Goal: Transaction & Acquisition: Purchase product/service

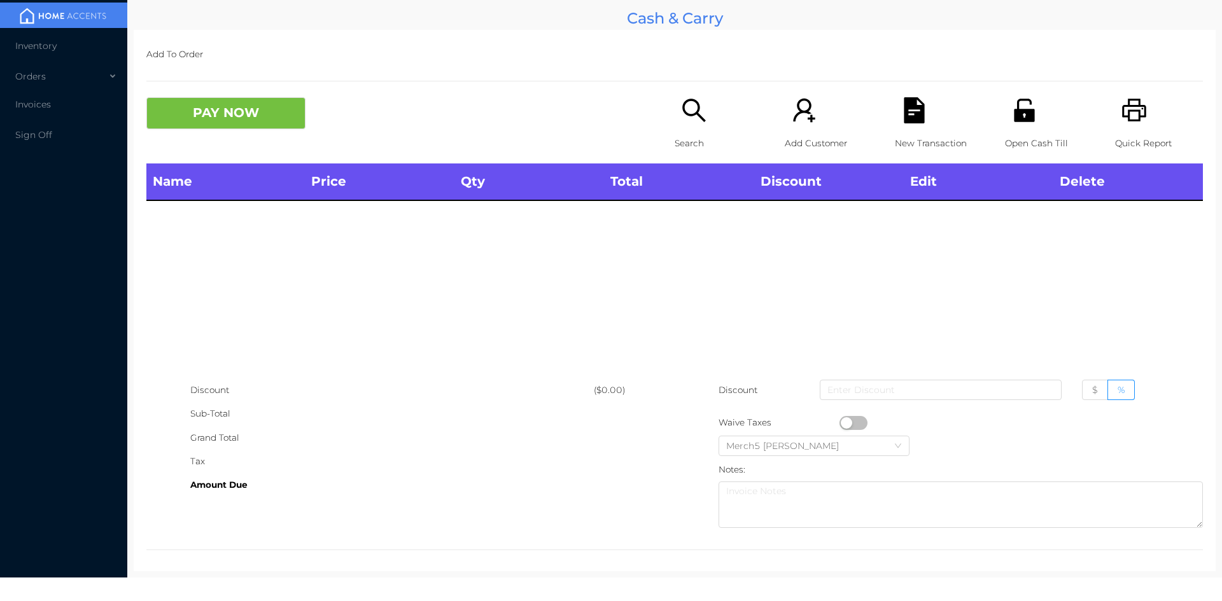
click at [697, 127] on div "Search" at bounding box center [718, 130] width 88 height 66
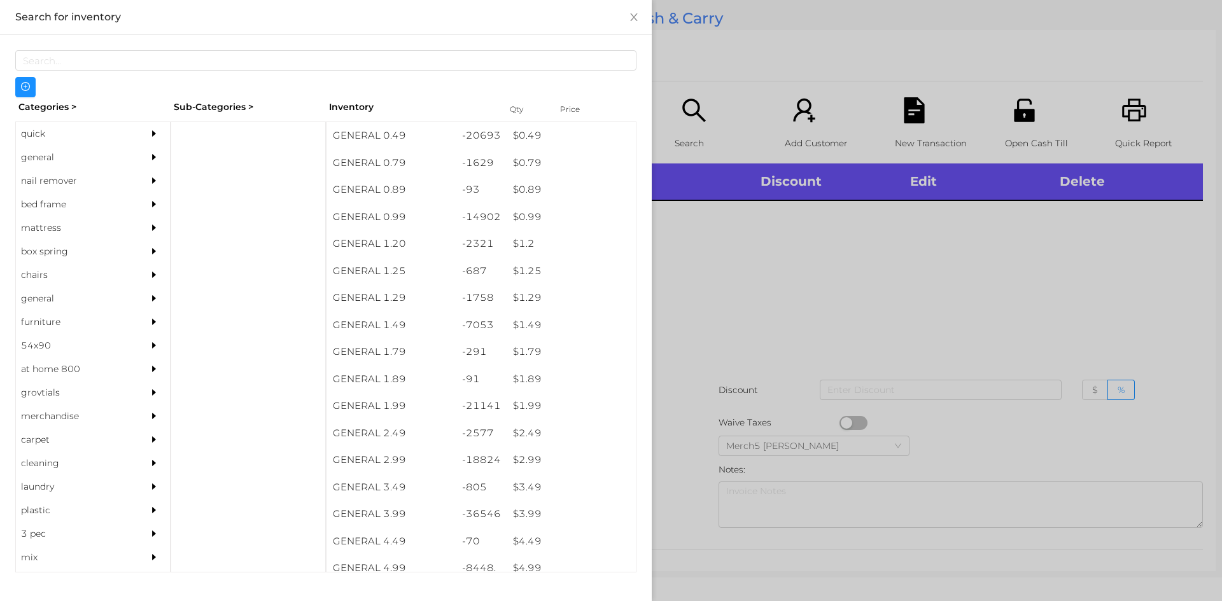
click at [121, 159] on div "general" at bounding box center [74, 158] width 116 height 24
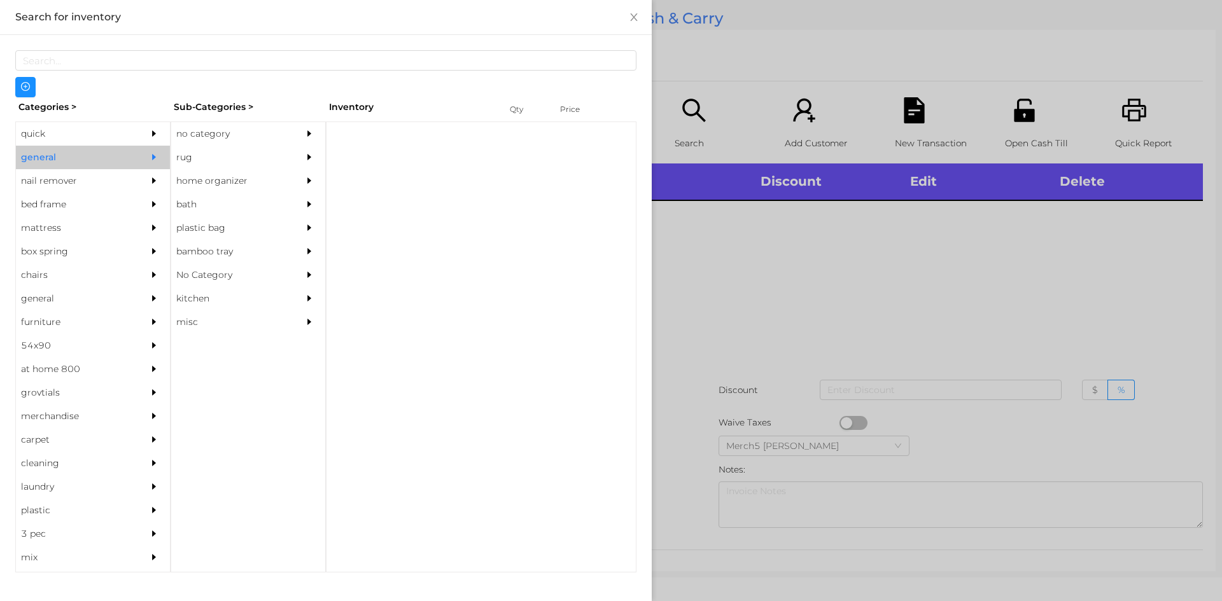
click at [274, 127] on div "no category" at bounding box center [229, 134] width 116 height 24
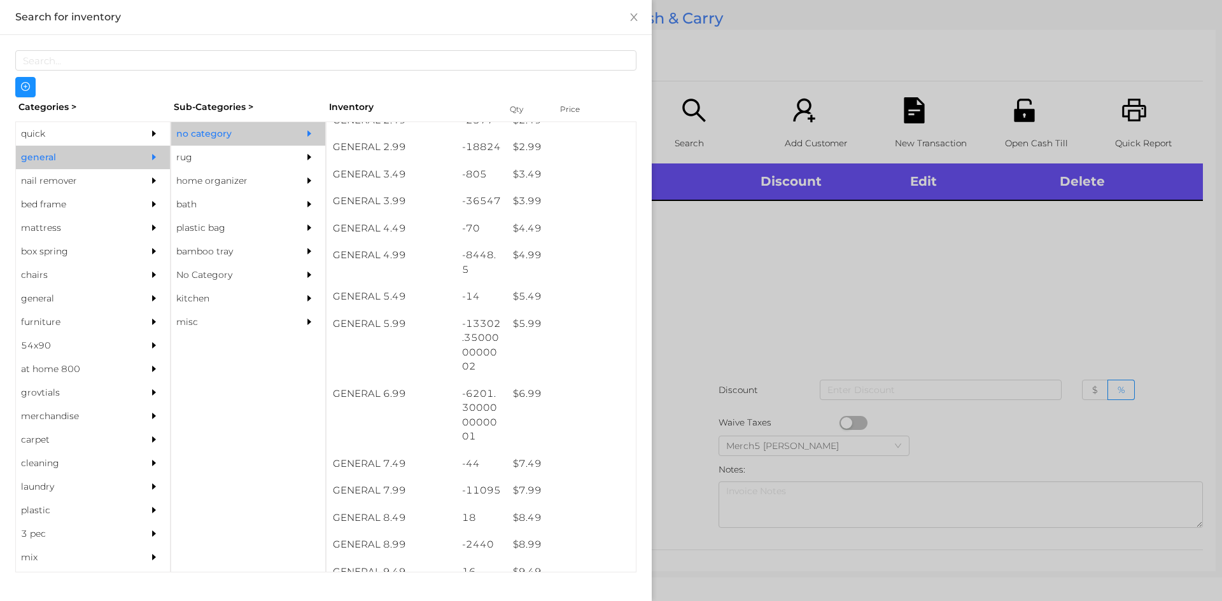
scroll to position [318, 0]
click at [926, 312] on div at bounding box center [611, 300] width 1222 height 601
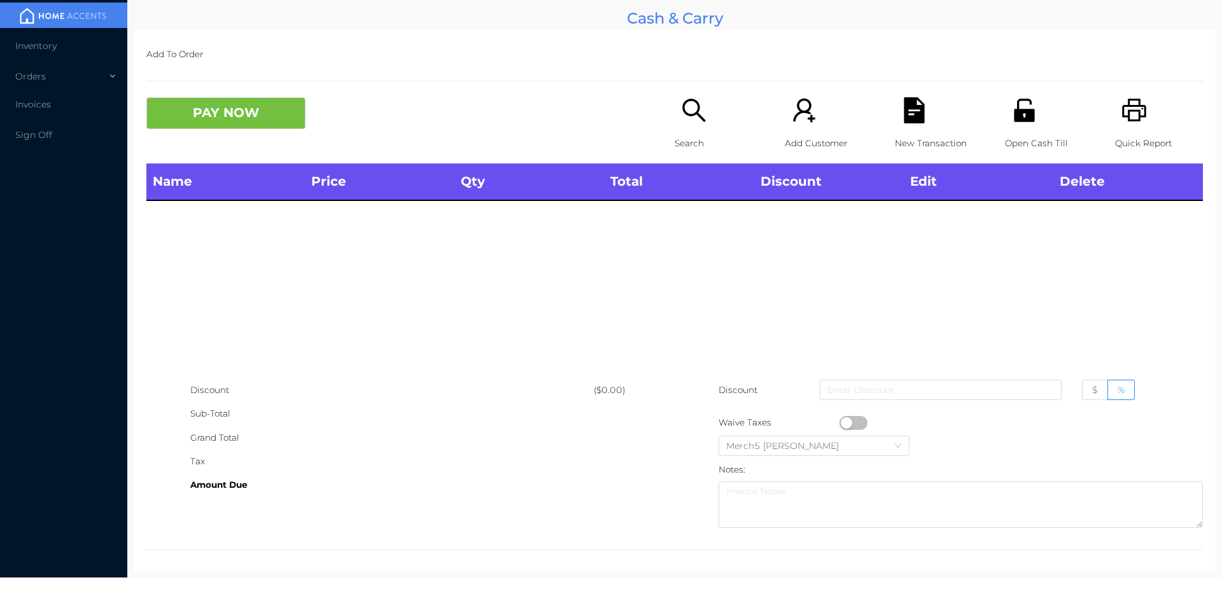
click at [685, 98] on icon "icon: search" at bounding box center [694, 110] width 26 height 26
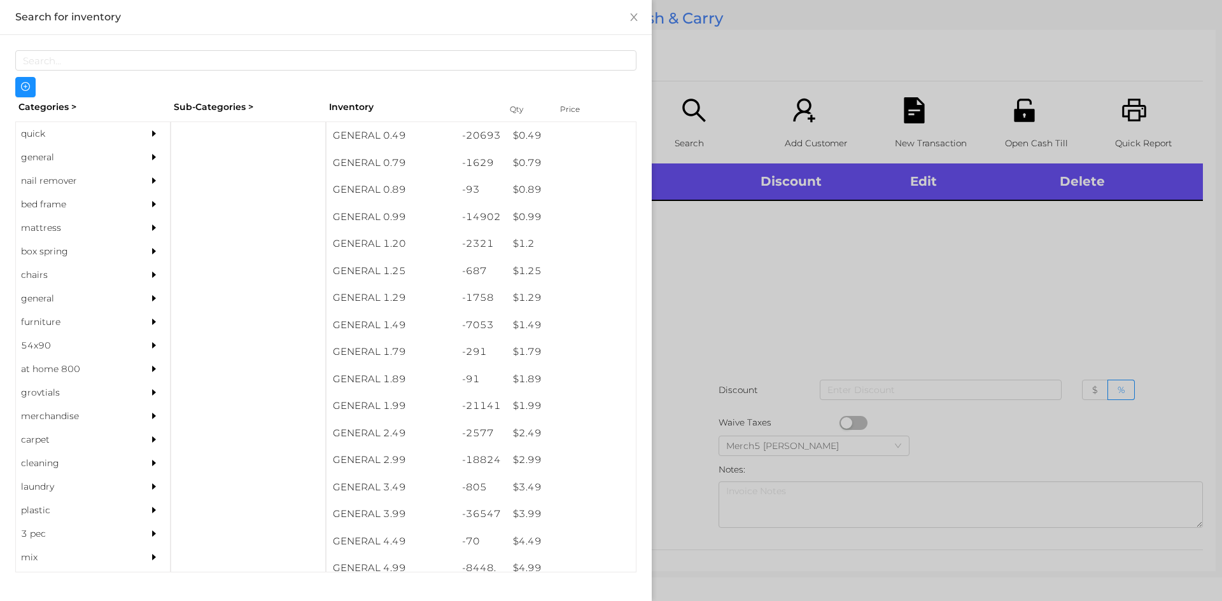
click at [134, 148] on div "general" at bounding box center [93, 158] width 154 height 24
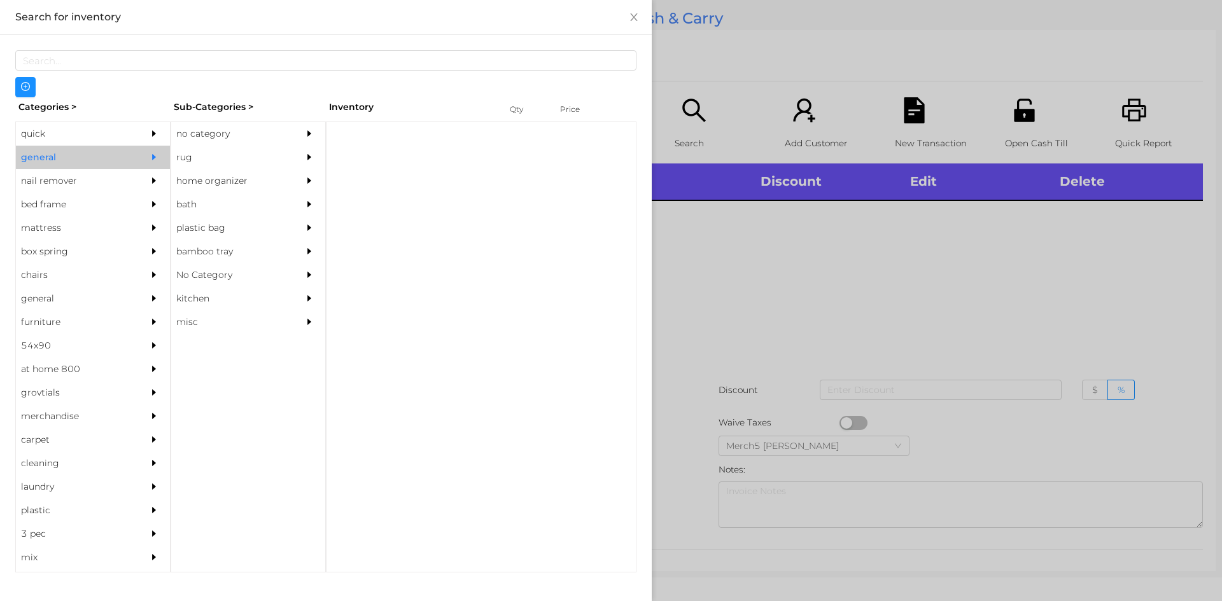
click at [260, 139] on div "no category" at bounding box center [229, 134] width 116 height 24
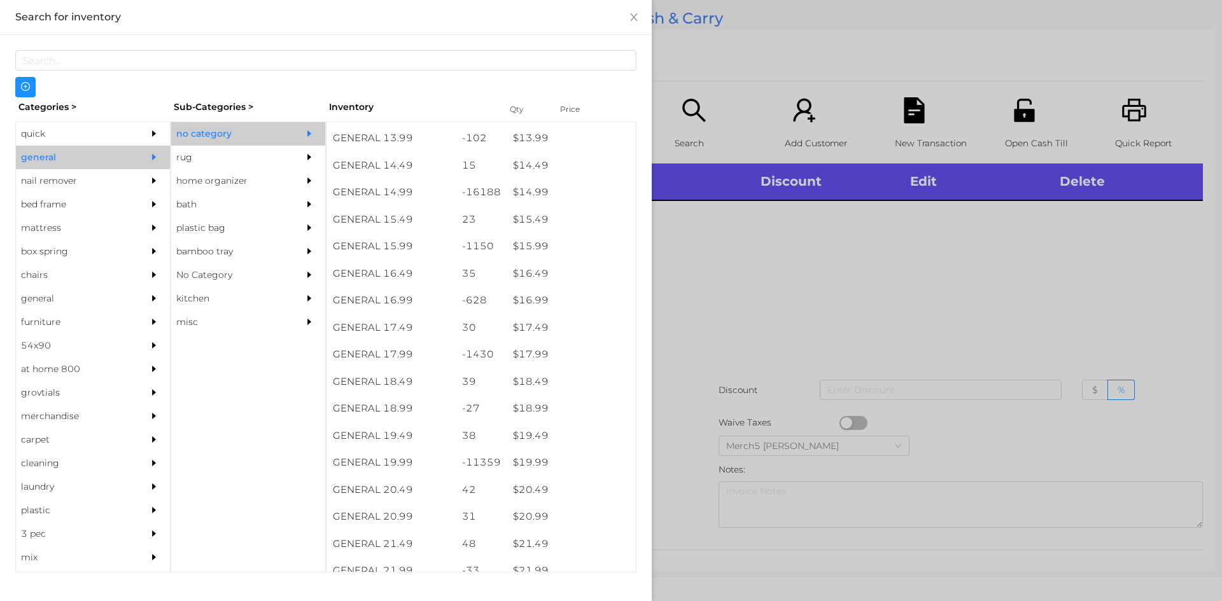
scroll to position [1064, 0]
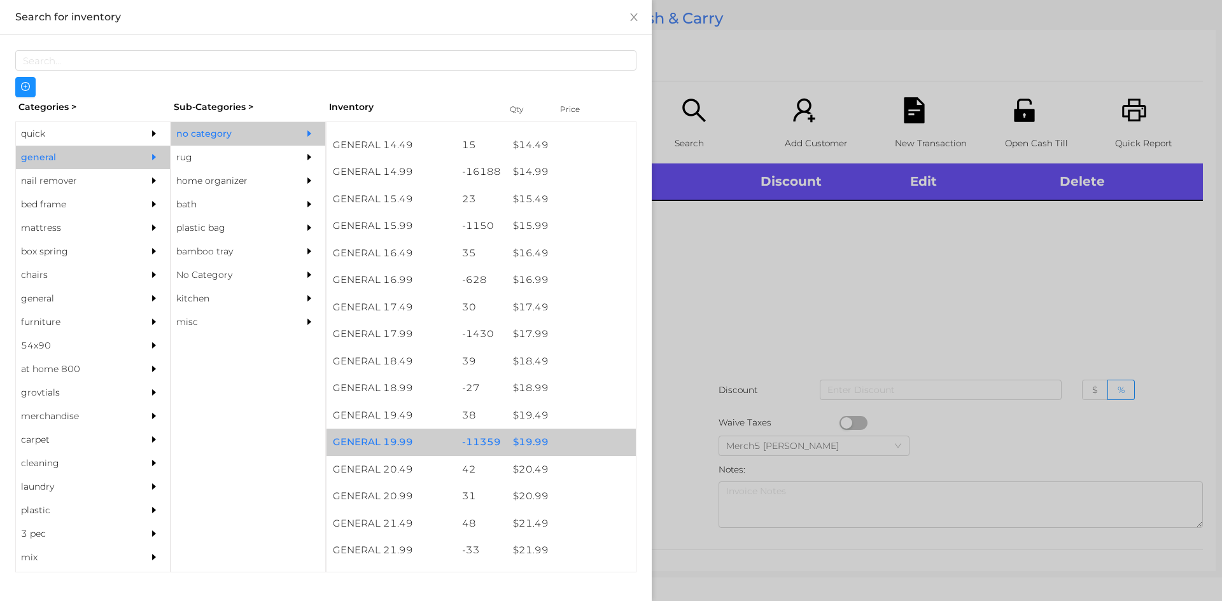
click at [560, 439] on div "$ 19.99" at bounding box center [570, 442] width 129 height 27
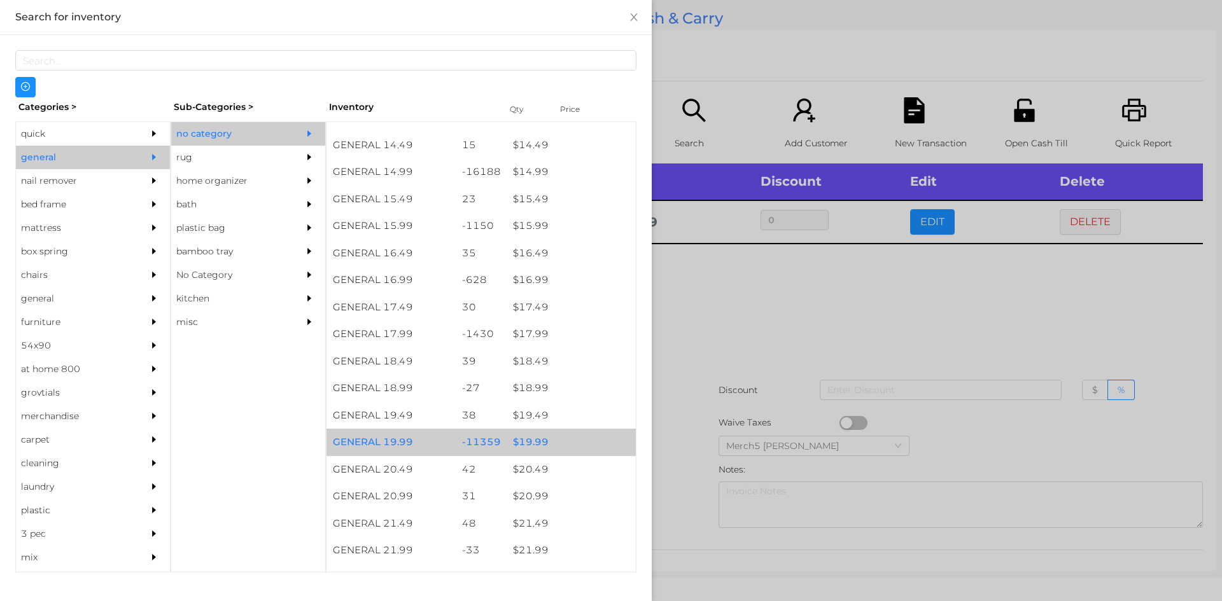
click at [790, 349] on div at bounding box center [611, 300] width 1222 height 601
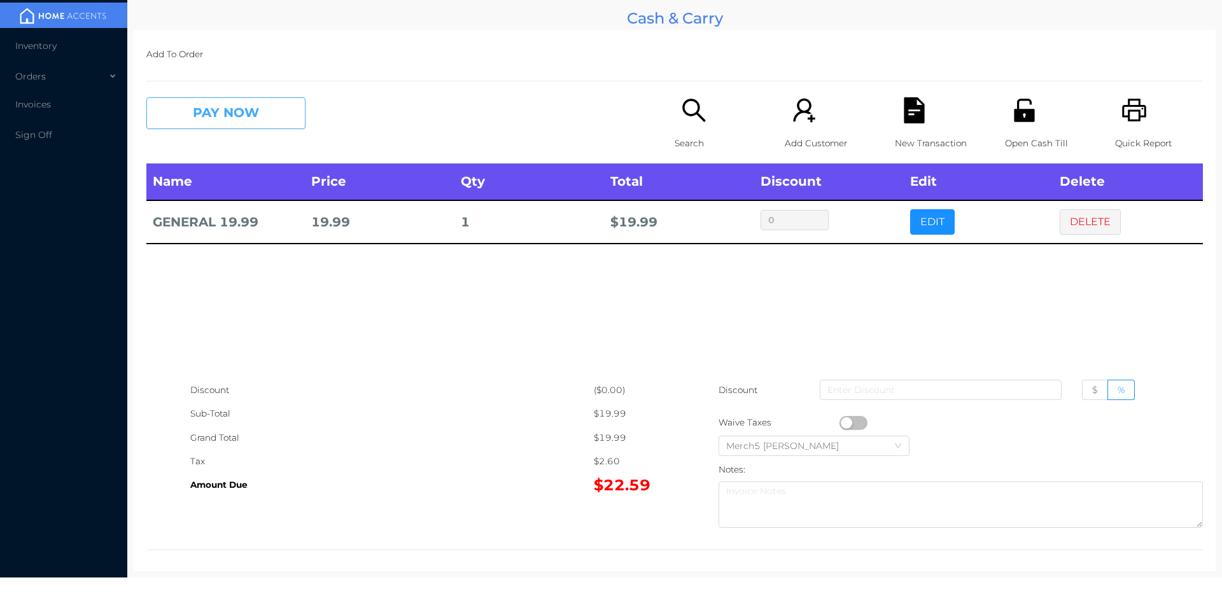
click at [277, 125] on button "PAY NOW" at bounding box center [225, 113] width 159 height 32
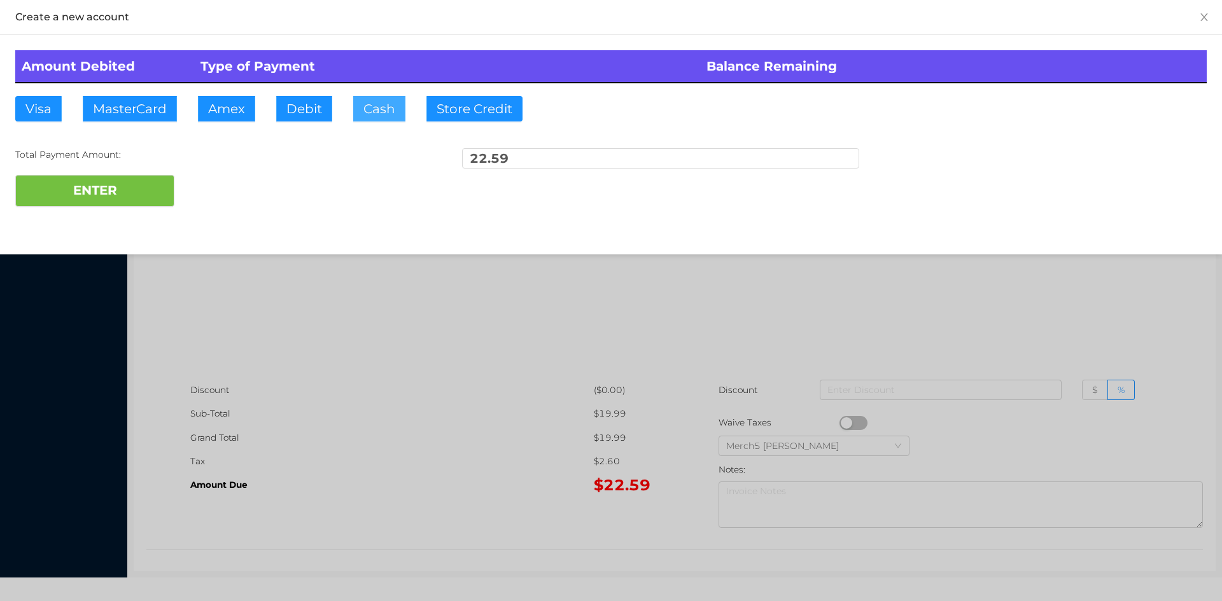
click at [391, 109] on button "Cash" at bounding box center [379, 108] width 52 height 25
type input "25"
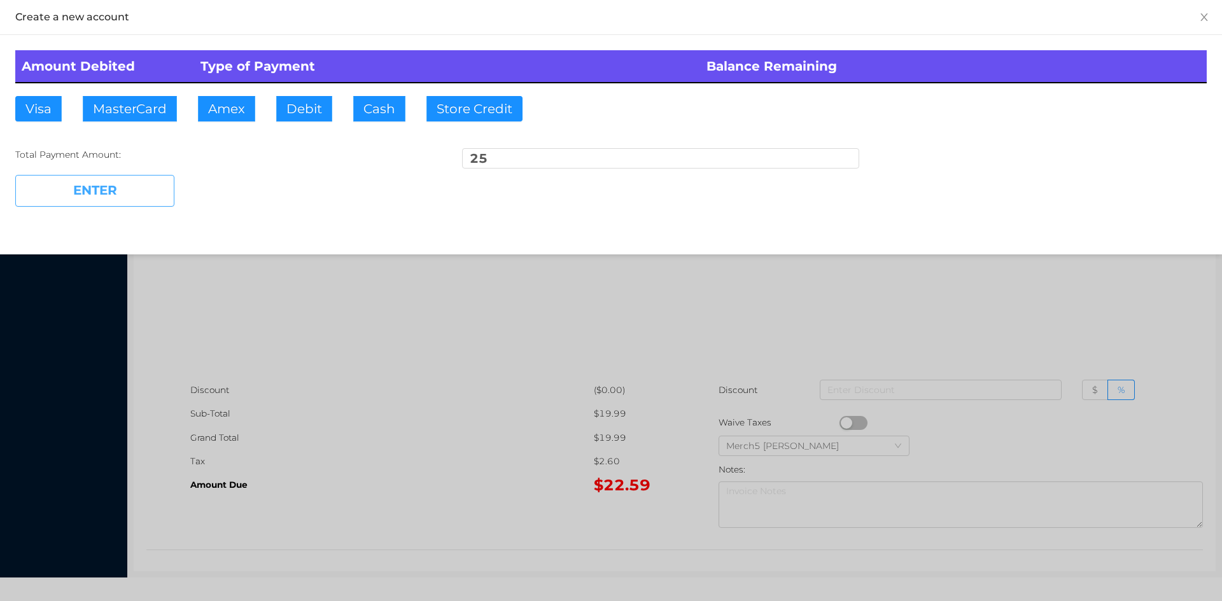
click at [150, 186] on button "ENTER" at bounding box center [94, 191] width 159 height 32
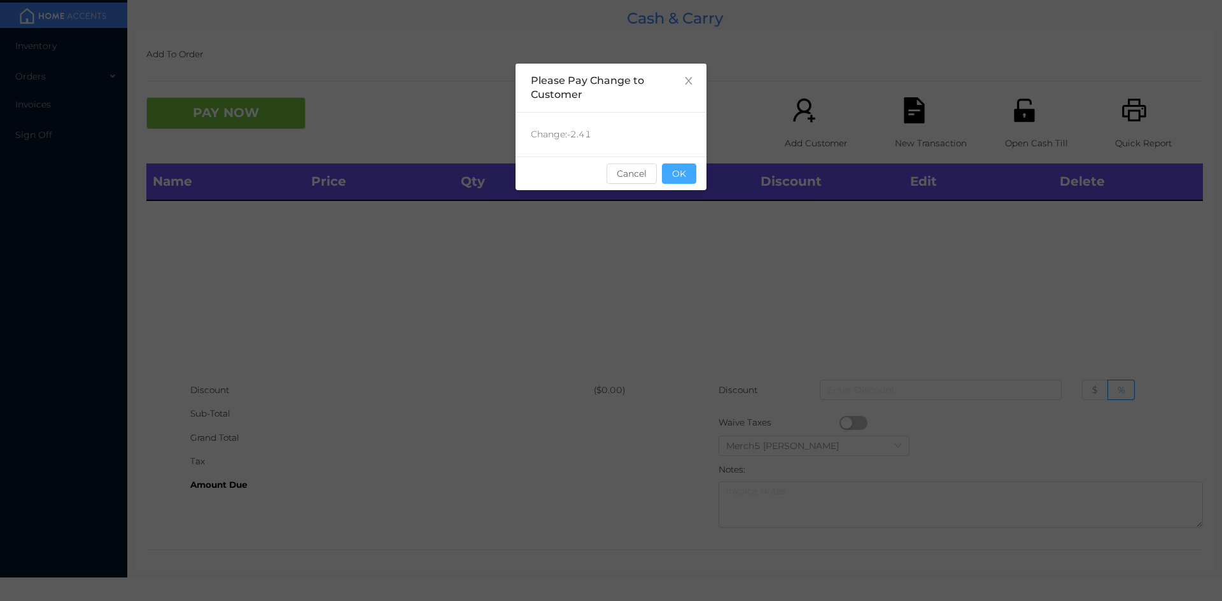
click at [685, 164] on button "OK" at bounding box center [679, 174] width 34 height 20
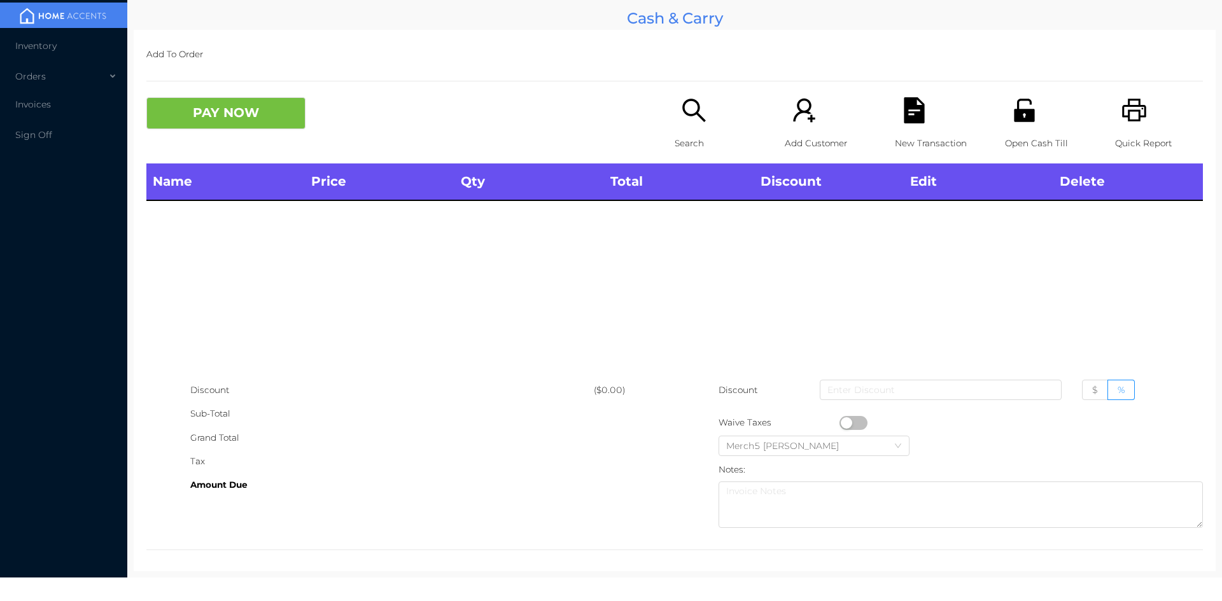
click at [1129, 122] on icon "icon: printer" at bounding box center [1134, 110] width 26 height 26
click at [690, 113] on icon "icon: search" at bounding box center [693, 110] width 23 height 23
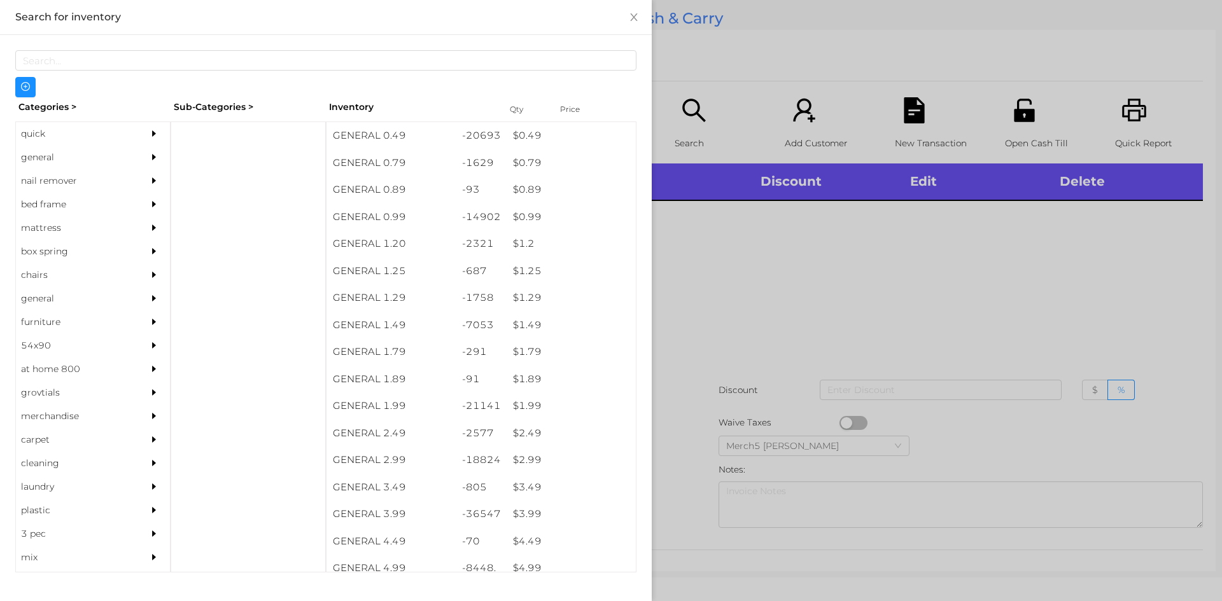
click at [116, 155] on div "general" at bounding box center [74, 158] width 116 height 24
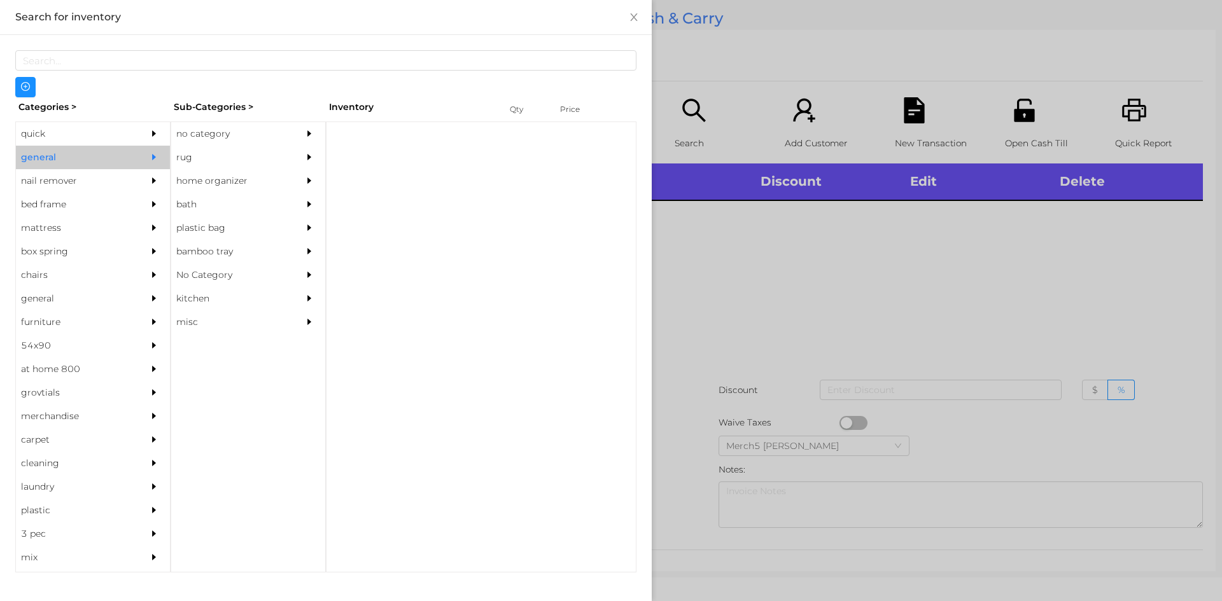
click at [275, 143] on div "no category" at bounding box center [229, 134] width 116 height 24
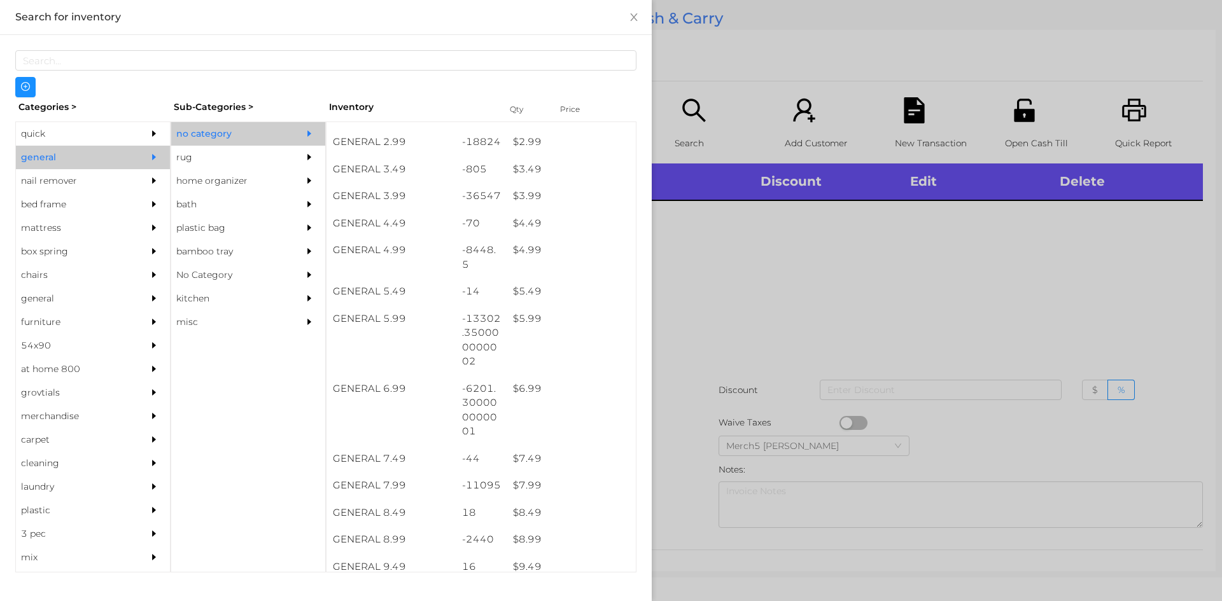
scroll to position [636, 0]
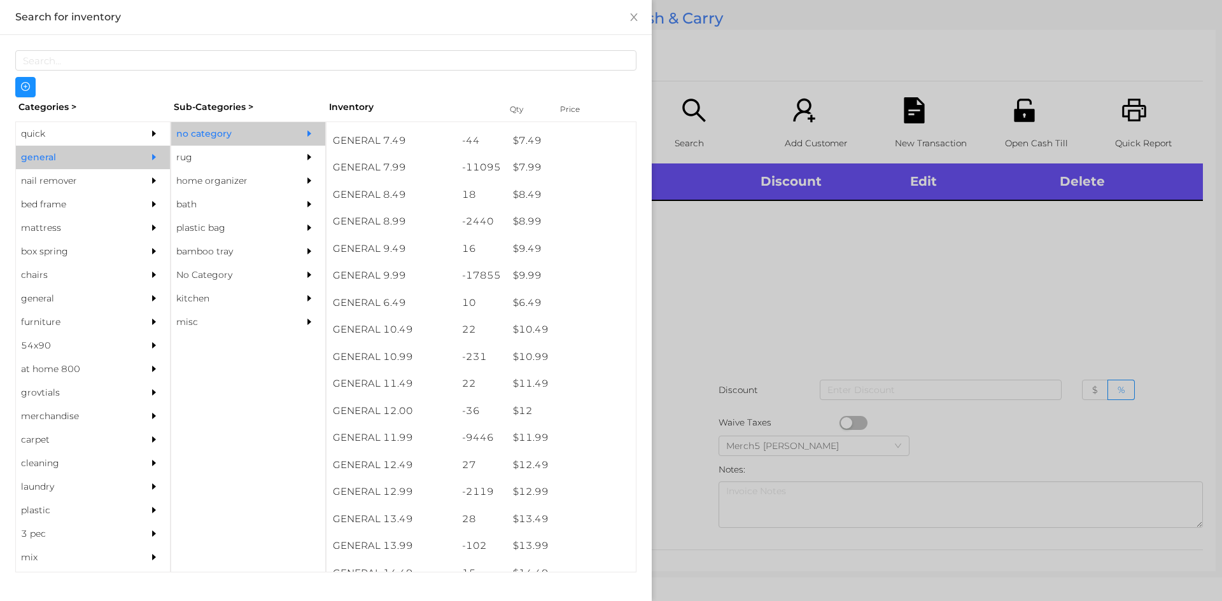
click at [784, 207] on div at bounding box center [611, 300] width 1222 height 601
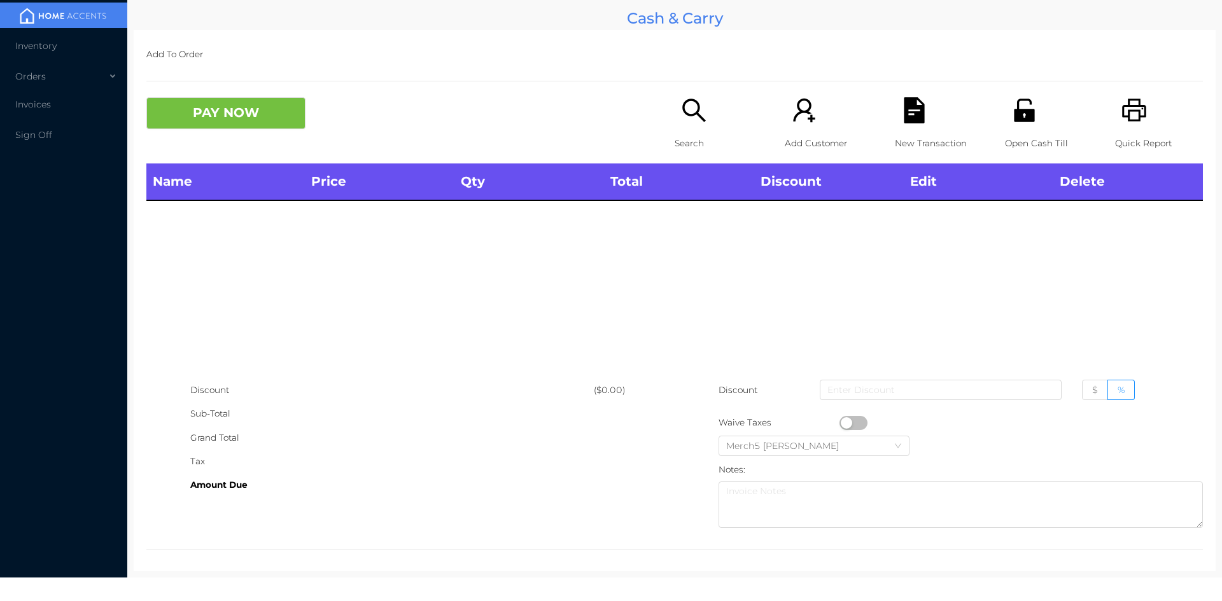
click at [711, 133] on p "Search" at bounding box center [718, 144] width 88 height 24
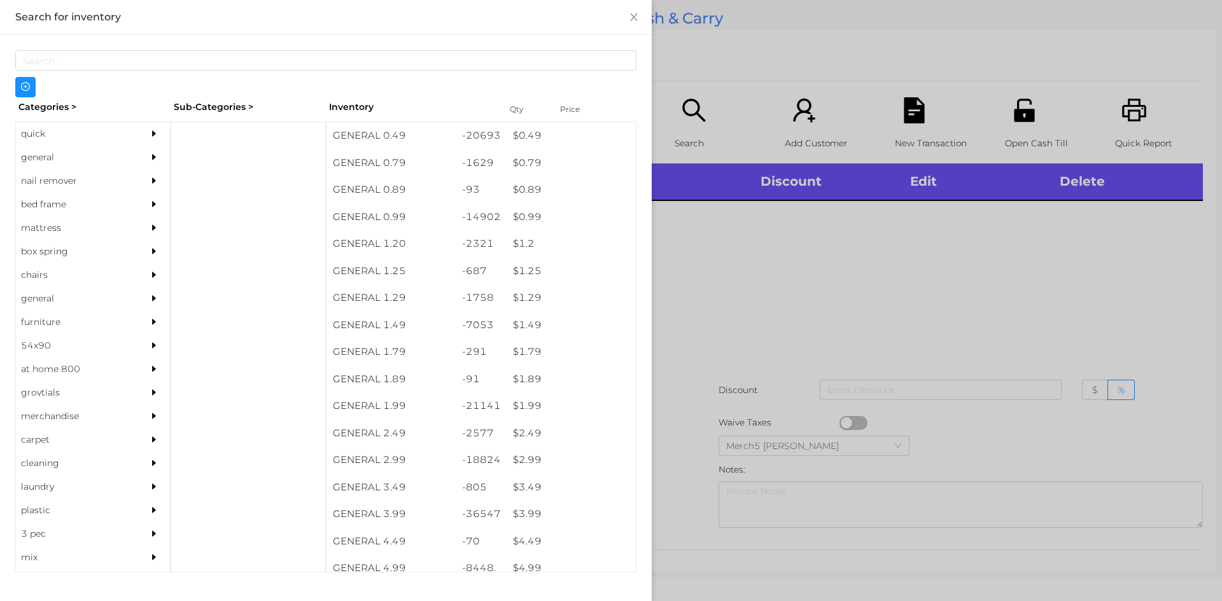
click at [1064, 282] on div at bounding box center [611, 300] width 1222 height 601
